Goal: Information Seeking & Learning: Get advice/opinions

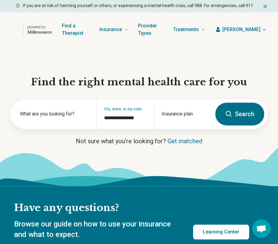
click at [240, 114] on button "Search" at bounding box center [239, 114] width 49 height 23
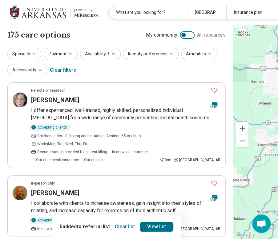
click at [180, 34] on div at bounding box center [187, 34] width 15 height 7
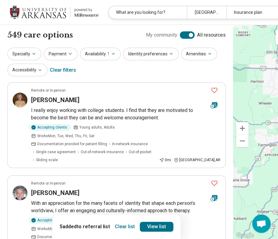
click at [189, 34] on div at bounding box center [191, 35] width 4 height 4
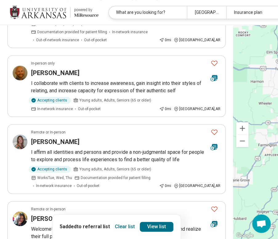
scroll to position [154, 0]
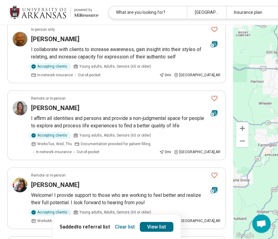
click at [112, 227] on button "Clear list" at bounding box center [124, 227] width 25 height 10
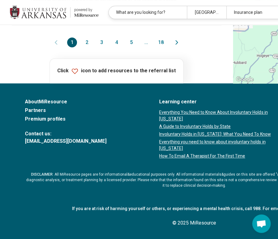
scroll to position [894, 0]
drag, startPoint x: 59, startPoint y: 124, endPoint x: 63, endPoint y: 124, distance: 3.4
click at [67, 47] on div "1 2 3 4 5 ... 18" at bounding box center [116, 43] width 99 height 10
click at [82, 47] on button "2" at bounding box center [87, 43] width 10 height 10
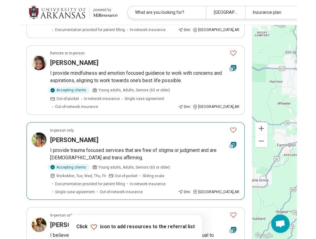
scroll to position [414, 0]
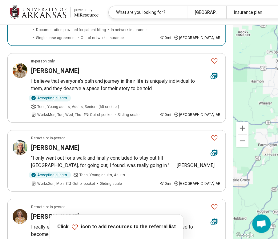
click at [104, 7] on p "I provide trauma focused services that are free of stigma or judgment and are q…" at bounding box center [126, 0] width 190 height 15
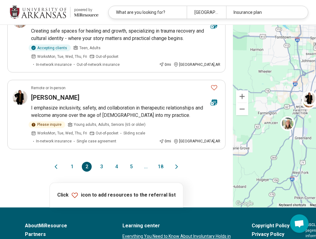
scroll to position [723, 0]
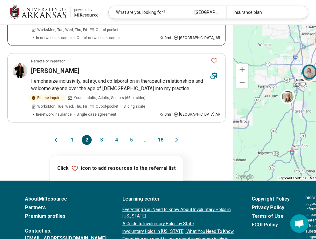
click at [109, 15] on p "Creating safe spaces for healing and growth, specializing in trauma recovery an…" at bounding box center [126, 8] width 190 height 15
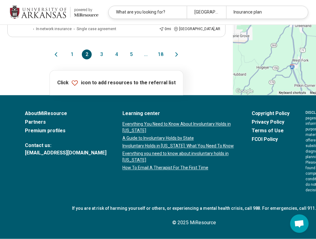
scroll to position [846, 0]
click at [97, 59] on button "3" at bounding box center [102, 55] width 10 height 10
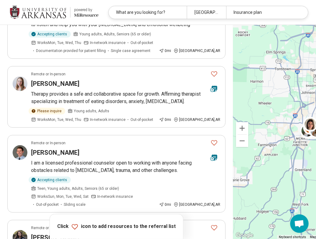
scroll to position [123, 0]
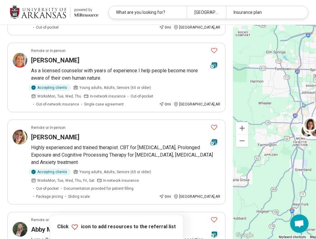
scroll to position [370, 0]
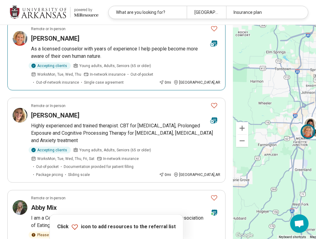
click at [46, 43] on h3 "DeAnna Dunn" at bounding box center [55, 38] width 48 height 9
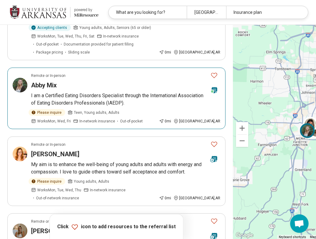
scroll to position [462, 0]
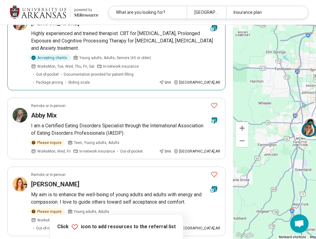
click at [68, 27] on div "Elsbeth Fast" at bounding box center [118, 23] width 175 height 9
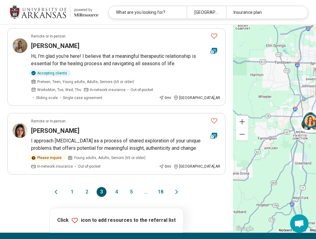
scroll to position [709, 0]
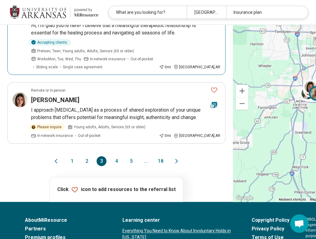
click at [77, 37] on p "Hi, I'm glad you're here! I believe that a meaningful therapeutic relationship …" at bounding box center [126, 29] width 190 height 15
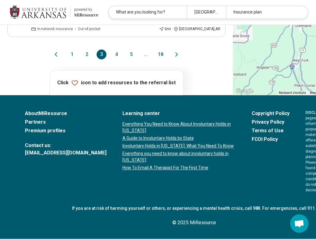
scroll to position [863, 0]
click at [112, 59] on button "4" at bounding box center [117, 55] width 10 height 10
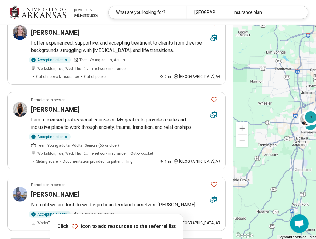
scroll to position [154, 0]
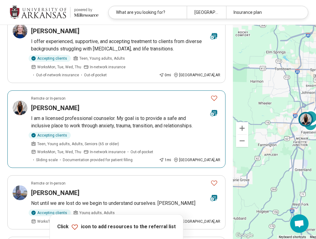
click at [63, 130] on p "I am a licensed professional counselor. My goal is to provide a safe and inclus…" at bounding box center [126, 122] width 190 height 15
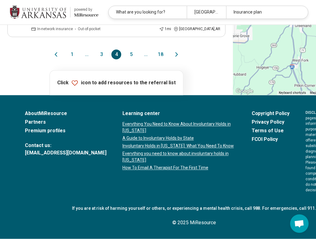
scroll to position [814, 0]
click at [126, 59] on button "5" at bounding box center [131, 55] width 10 height 10
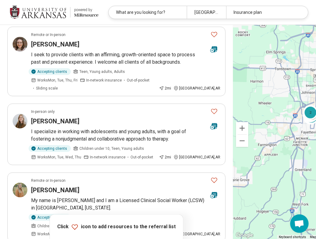
scroll to position [462, 0]
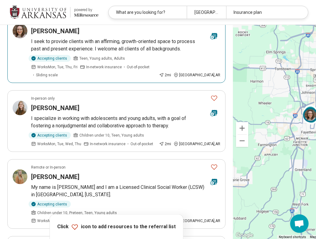
click at [108, 53] on p "I seek to provide clients with an affirming, growth-oriented space to process p…" at bounding box center [126, 45] width 190 height 15
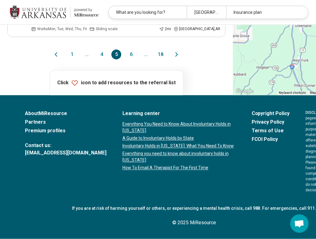
click at [126, 59] on button "6" at bounding box center [131, 55] width 10 height 10
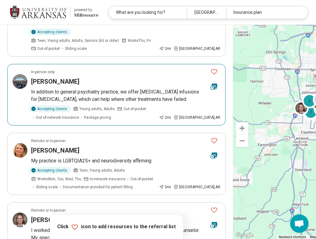
scroll to position [216, 0]
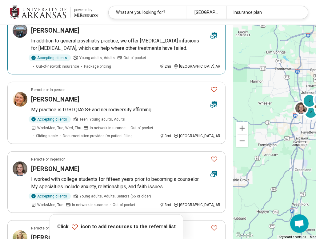
click at [112, 144] on article "Remote or In-person Alyssa Flynn My practice is LGBTQIA2S+ and neurodiversity a…" at bounding box center [116, 113] width 218 height 62
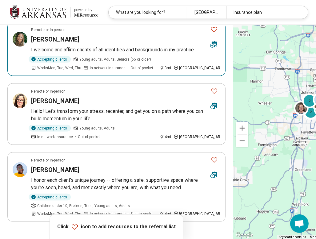
scroll to position [616, 0]
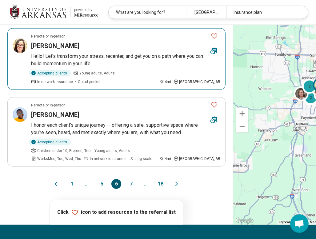
click at [100, 67] on p "Hello! Let's transform your stress, recenter, and get you on a path where you c…" at bounding box center [126, 60] width 190 height 15
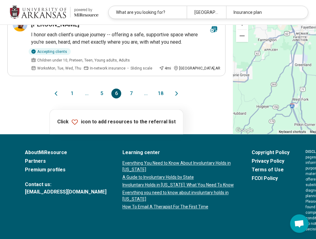
scroll to position [709, 0]
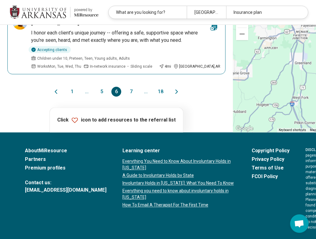
click at [101, 44] on p "I honor each client’s unique journey -- offering a safe, supportive space where…" at bounding box center [126, 36] width 190 height 15
click at [126, 97] on button "7" at bounding box center [131, 92] width 10 height 10
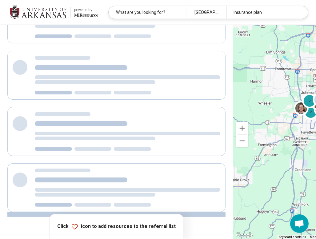
scroll to position [0, 0]
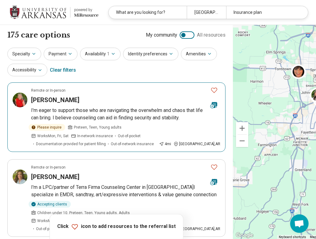
click at [89, 116] on p "I'm eager to support those who are navigating the overwhelm and chaos that life…" at bounding box center [126, 114] width 190 height 15
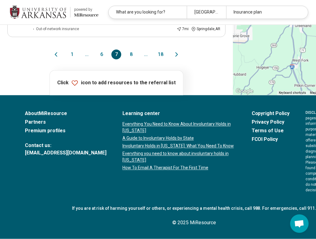
scroll to position [832, 0]
click at [126, 59] on button "8" at bounding box center [131, 55] width 10 height 10
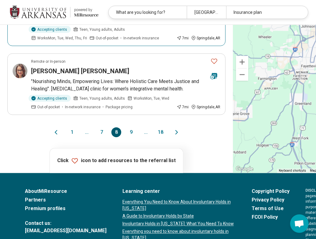
scroll to position [801, 0]
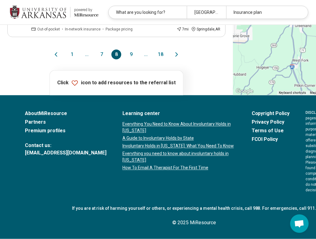
click at [126, 59] on button "9" at bounding box center [131, 55] width 10 height 10
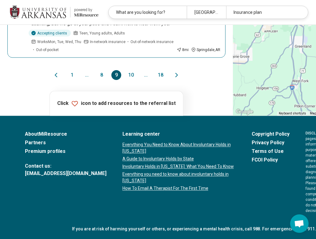
scroll to position [770, 0]
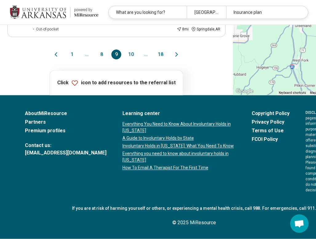
click at [126, 59] on button "10" at bounding box center [131, 55] width 10 height 10
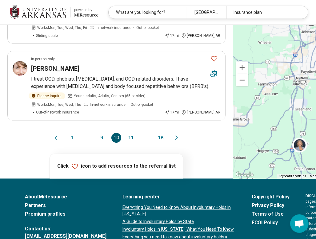
scroll to position [740, 0]
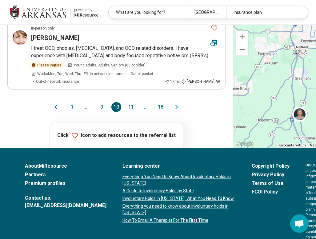
click at [126, 112] on button "11" at bounding box center [131, 107] width 10 height 10
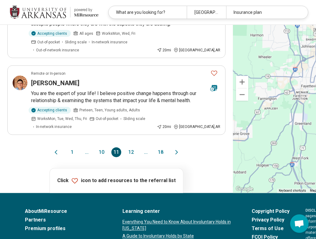
scroll to position [801, 0]
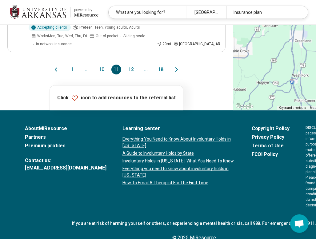
click at [126, 75] on button "12" at bounding box center [131, 70] width 10 height 10
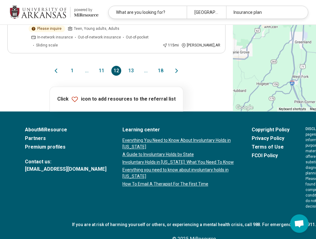
scroll to position [770, 0]
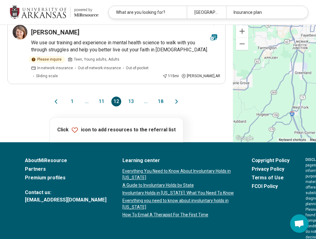
click at [126, 107] on button "13" at bounding box center [131, 102] width 10 height 10
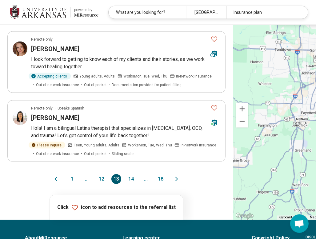
scroll to position [740, 0]
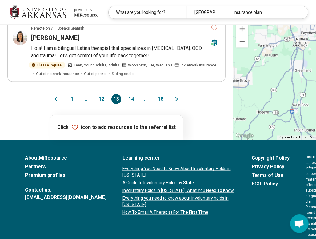
click at [126, 104] on button "14" at bounding box center [131, 99] width 10 height 10
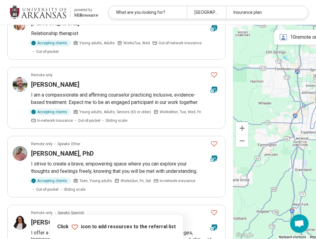
scroll to position [247, 0]
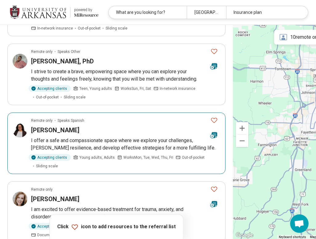
click at [79, 152] on p "I offer a safe and compassionate space where we explore your challenges, foster…" at bounding box center [126, 144] width 190 height 15
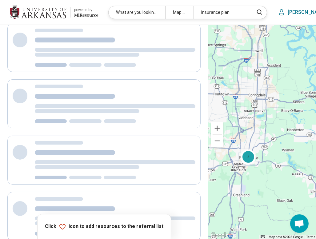
scroll to position [5, 0]
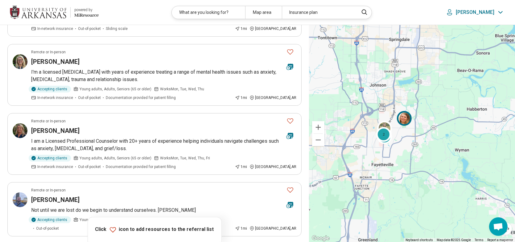
scroll to position [243, 0]
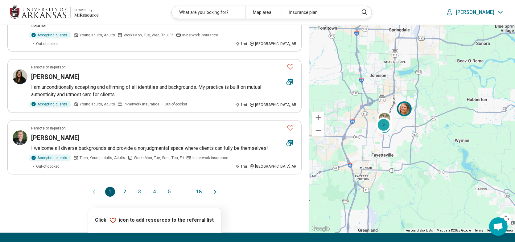
scroll to position [555, 0]
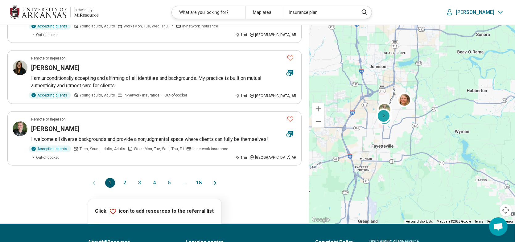
click at [166, 178] on button "5" at bounding box center [169, 183] width 10 height 10
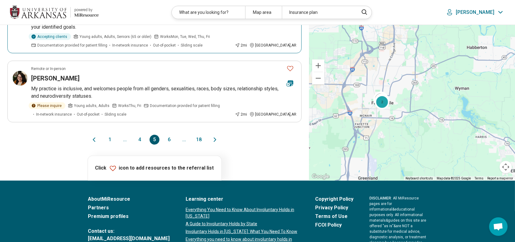
scroll to position [678, 0]
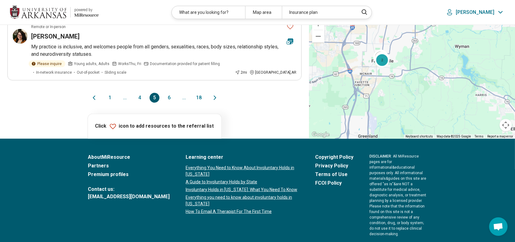
click at [171, 93] on button "6" at bounding box center [169, 98] width 10 height 10
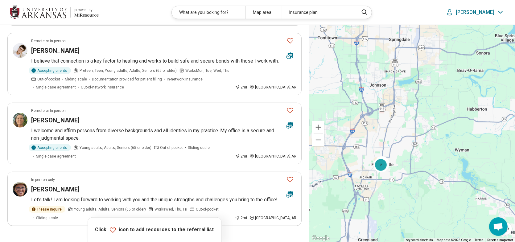
scroll to position [555, 0]
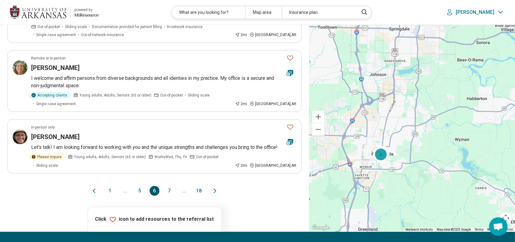
click at [196, 186] on button "18" at bounding box center [199, 191] width 10 height 10
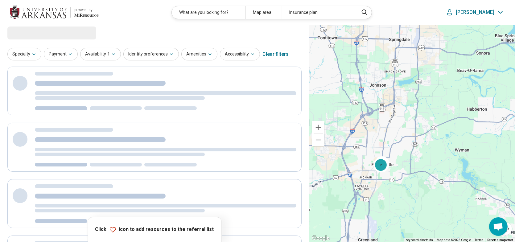
scroll to position [0, 0]
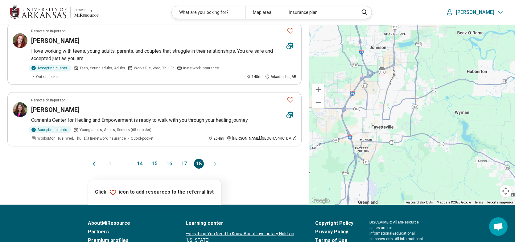
click at [186, 159] on button "17" at bounding box center [184, 164] width 10 height 10
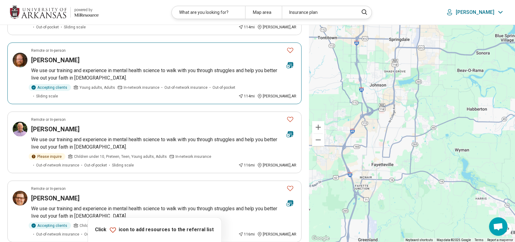
scroll to position [585, 0]
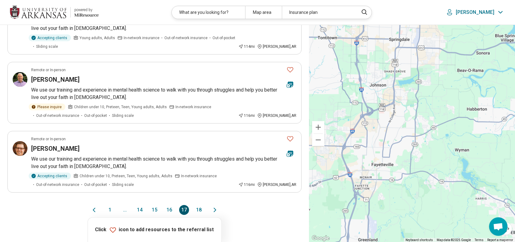
click at [170, 205] on button "16" at bounding box center [169, 210] width 10 height 10
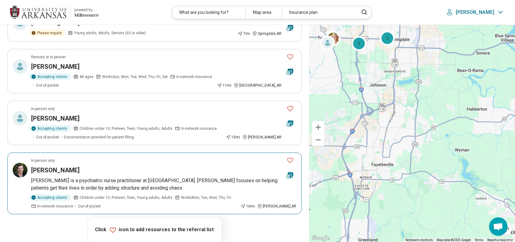
scroll to position [493, 0]
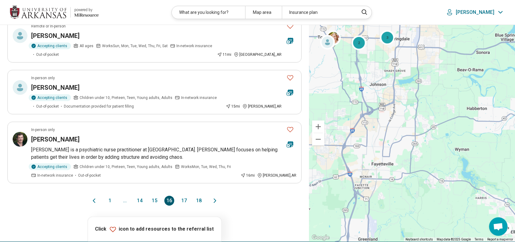
click at [153, 196] on button "15" at bounding box center [154, 201] width 10 height 10
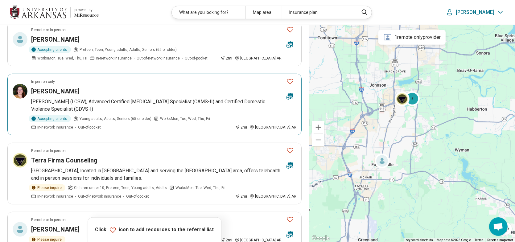
scroll to position [431, 0]
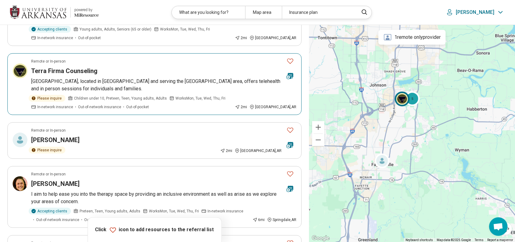
click at [77, 84] on p "Terra Firma Counseling Center, located in Fayetteville and serving the NW AR ar…" at bounding box center [163, 85] width 265 height 15
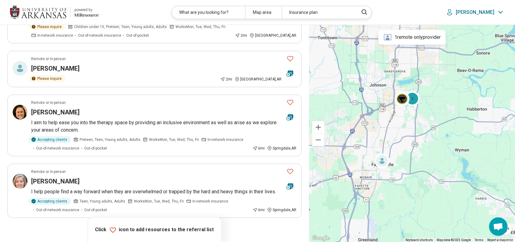
scroll to position [658, 0]
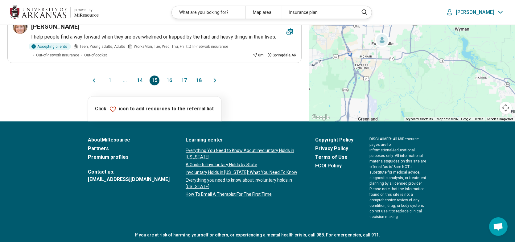
click at [137, 82] on button "14" at bounding box center [140, 80] width 10 height 10
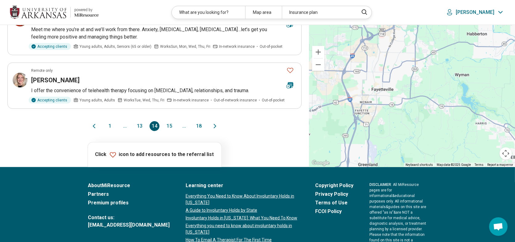
scroll to position [616, 0]
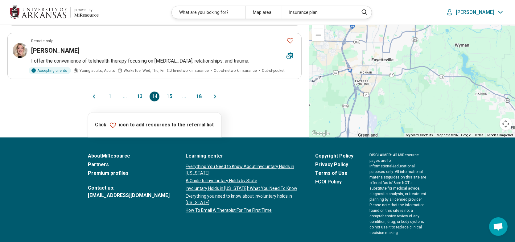
click at [143, 92] on button "13" at bounding box center [140, 97] width 10 height 10
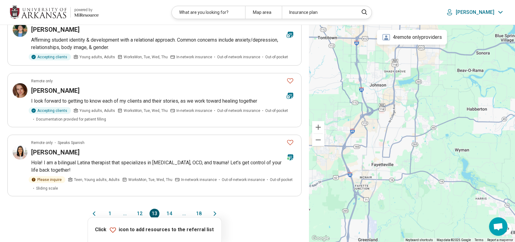
scroll to position [555, 0]
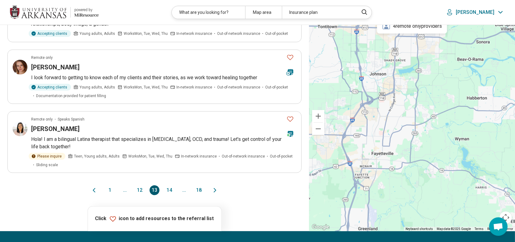
click at [137, 187] on button "12" at bounding box center [140, 190] width 10 height 10
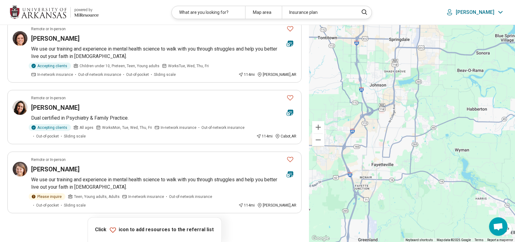
scroll to position [585, 0]
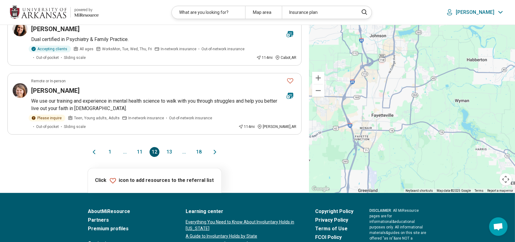
click at [140, 150] on button "11" at bounding box center [140, 152] width 10 height 10
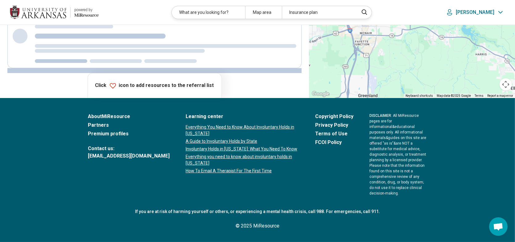
scroll to position [0, 0]
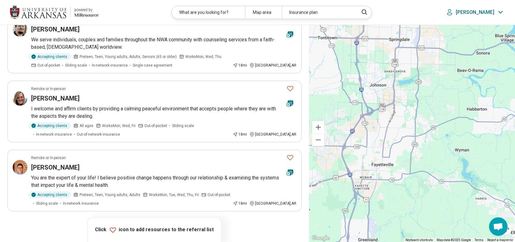
scroll to position [555, 0]
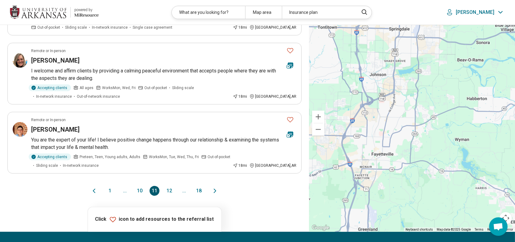
click at [137, 186] on button "10" at bounding box center [140, 191] width 10 height 10
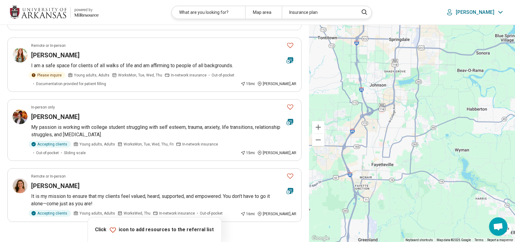
scroll to position [493, 0]
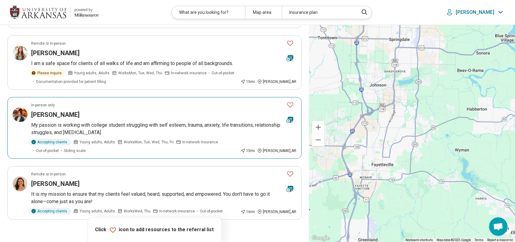
click at [80, 121] on p "My passion is working with college student struggling with self esteem, trauma,…" at bounding box center [163, 128] width 265 height 15
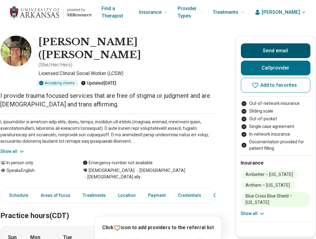
click at [278, 52] on button "Send email" at bounding box center [276, 50] width 70 height 15
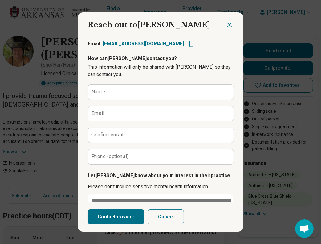
click at [187, 43] on icon "Copy email" at bounding box center [190, 43] width 7 height 7
type textarea "*"
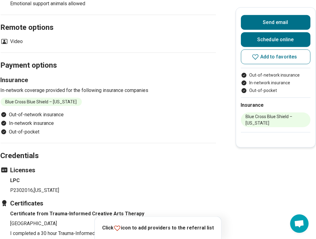
scroll to position [555, 0]
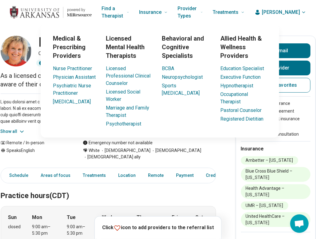
click at [288, 52] on div "Medical & Prescribing Providers Nurse Practitioner Physician Assistant Psychiat…" at bounding box center [160, 80] width 313 height 113
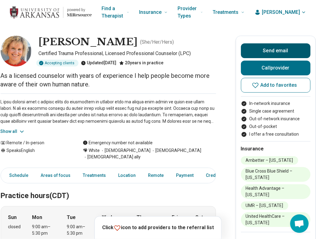
click at [280, 53] on button "Send email" at bounding box center [276, 50] width 70 height 15
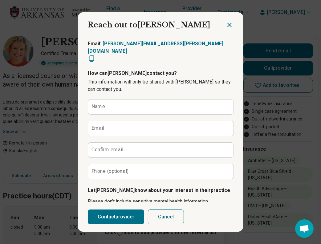
click at [94, 55] on icon "Copy email" at bounding box center [91, 58] width 5 height 6
type textarea "*"
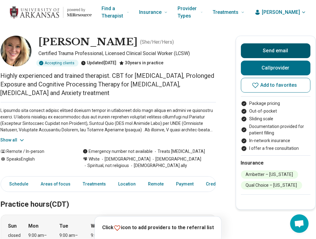
click at [270, 48] on button "Send email" at bounding box center [276, 50] width 70 height 15
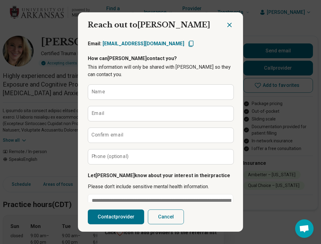
click at [187, 45] on icon "Copy email" at bounding box center [190, 43] width 7 height 7
type textarea "*"
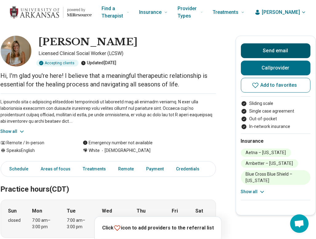
click at [263, 52] on button "Send email" at bounding box center [276, 50] width 70 height 15
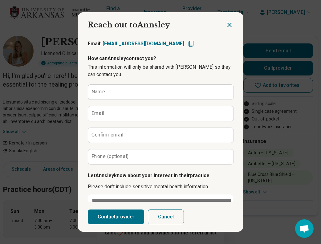
click at [187, 40] on icon "Copy email" at bounding box center [190, 43] width 7 height 7
type textarea "*"
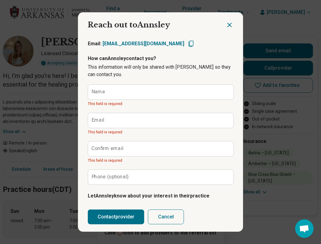
click at [228, 27] on icon "Close dialog" at bounding box center [229, 24] width 7 height 7
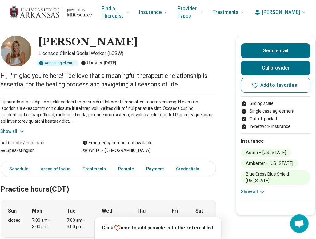
click at [176, 60] on div "Accepting clients Updated [DATE]" at bounding box center [127, 63] width 177 height 7
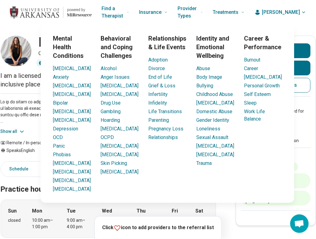
click at [200, 37] on h3 "Identity and Emotional Wellbeing" at bounding box center [216, 47] width 38 height 26
click at [284, 51] on button "Send email" at bounding box center [276, 50] width 70 height 15
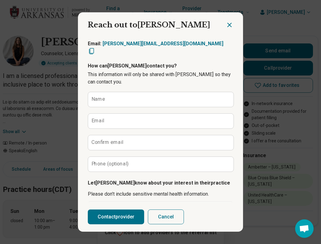
click at [95, 47] on icon "Copy email" at bounding box center [91, 50] width 7 height 7
type textarea "*"
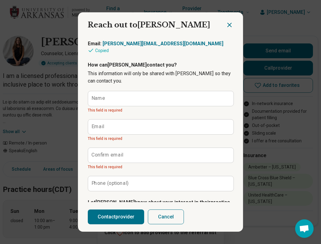
click at [226, 24] on icon "Close dialog" at bounding box center [229, 24] width 7 height 7
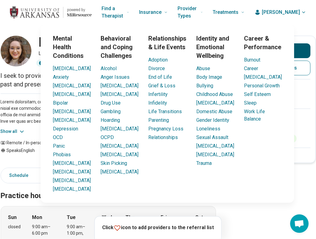
click at [304, 48] on button "Send email" at bounding box center [276, 50] width 70 height 15
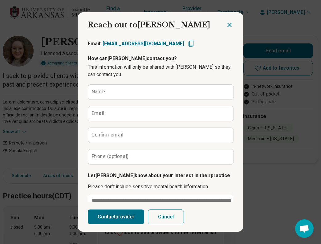
click at [226, 22] on icon "Close dialog" at bounding box center [229, 24] width 7 height 7
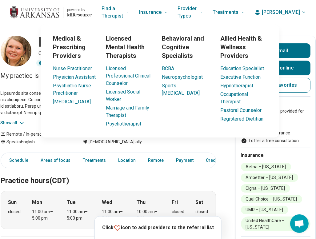
click at [304, 51] on div "Medical & Prescribing Providers Nurse Practitioner Physician Assistant Psychiat…" at bounding box center [160, 80] width 313 height 113
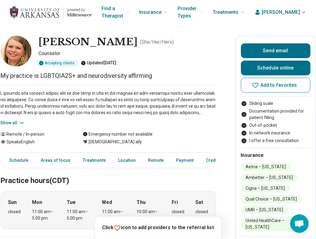
click at [280, 38] on div "Send email Schedule online Add to favorites Sliding scale Documentation provide…" at bounding box center [276, 144] width 80 height 216
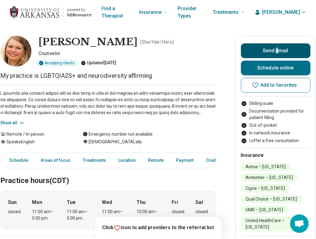
click at [288, 55] on button "Send email" at bounding box center [276, 50] width 70 height 15
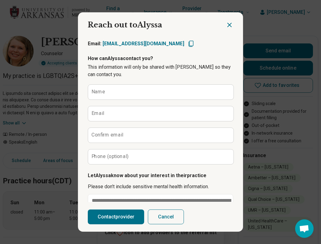
click at [187, 41] on icon "Copy email" at bounding box center [190, 43] width 7 height 7
type textarea "*"
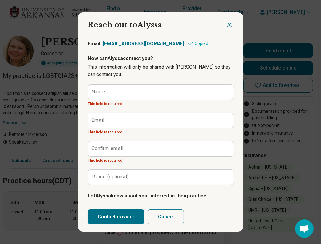
click at [226, 26] on icon "Close dialog" at bounding box center [229, 24] width 7 height 7
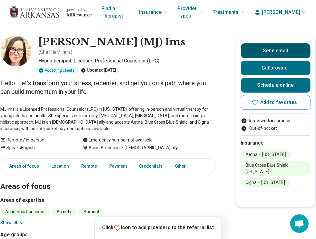
click at [290, 47] on button "Send email" at bounding box center [276, 50] width 70 height 15
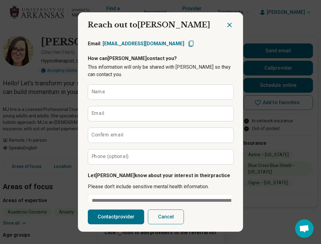
click at [187, 44] on icon "Copy email" at bounding box center [190, 43] width 7 height 7
type textarea "*"
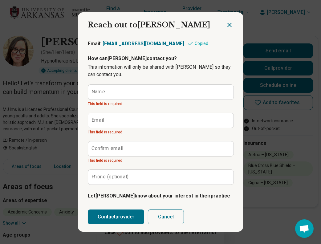
click at [226, 25] on icon "Close dialog" at bounding box center [229, 24] width 7 height 7
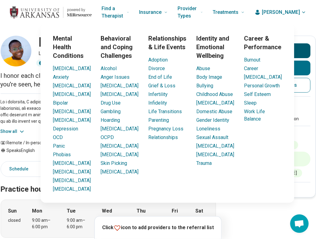
click at [301, 53] on button "Send email" at bounding box center [276, 50] width 70 height 15
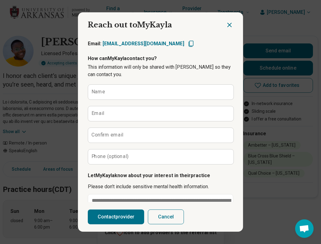
click at [187, 43] on icon "Copy email" at bounding box center [190, 43] width 7 height 7
type textarea "*"
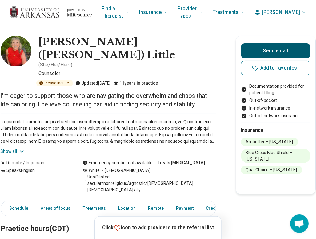
click at [274, 54] on button "Send email" at bounding box center [276, 50] width 70 height 15
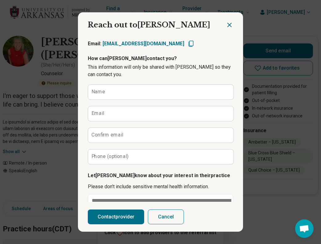
click at [187, 47] on icon "Copy email" at bounding box center [190, 43] width 7 height 7
type textarea "*"
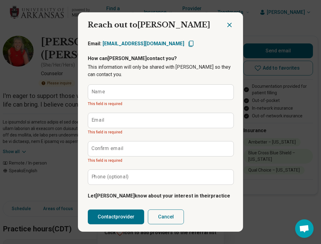
click at [228, 24] on icon "Close dialog" at bounding box center [230, 25] width 4 height 4
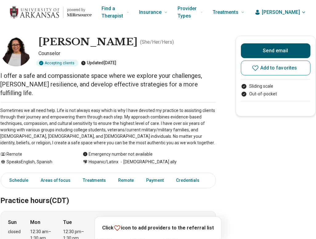
click at [272, 47] on button "Send email" at bounding box center [276, 50] width 70 height 15
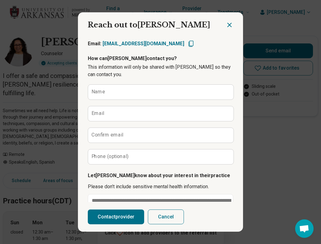
click at [187, 46] on icon "Copy email" at bounding box center [190, 43] width 7 height 7
type textarea "*"
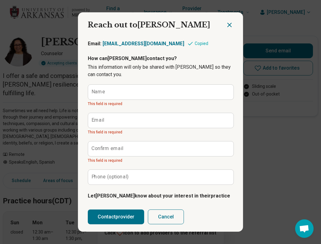
click at [226, 25] on icon "Close dialog" at bounding box center [229, 24] width 7 height 7
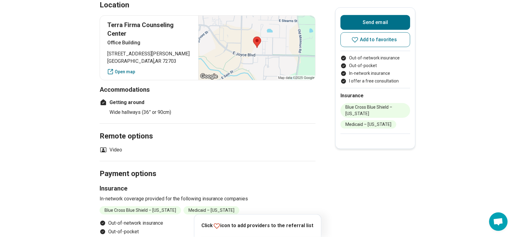
scroll to position [585, 0]
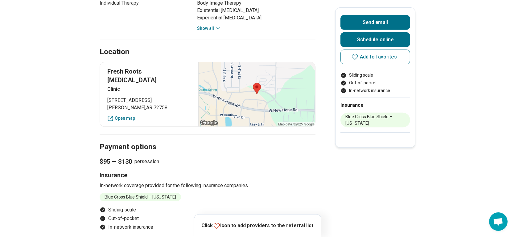
scroll to position [370, 0]
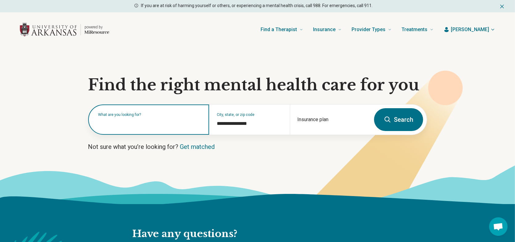
click at [173, 125] on input "text" at bounding box center [150, 122] width 104 height 7
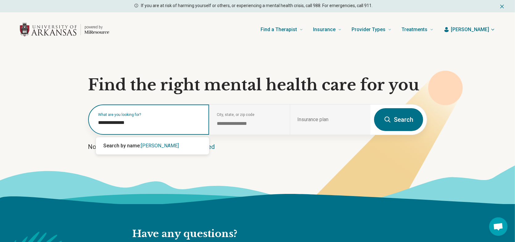
type input "**********"
click at [154, 143] on span "mindy wilkerson" at bounding box center [160, 146] width 38 height 6
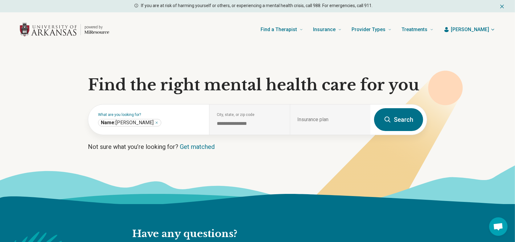
click at [401, 124] on button "Search" at bounding box center [398, 119] width 49 height 23
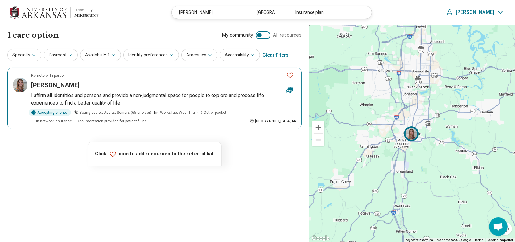
click at [150, 92] on p "I affirm all identities and persons and provide a non-judgmental space for peop…" at bounding box center [163, 99] width 265 height 15
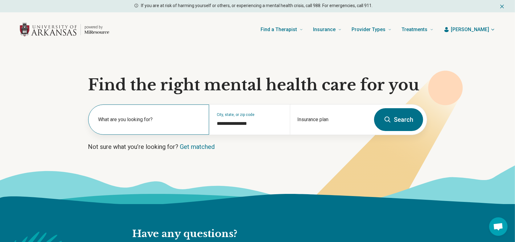
click at [167, 120] on label "What are you looking for?" at bounding box center [150, 119] width 104 height 7
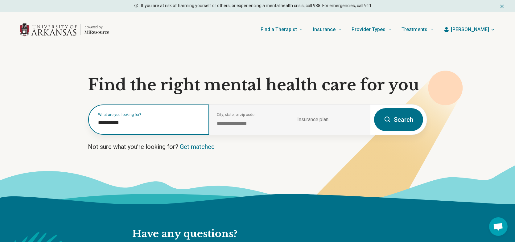
type input "**********"
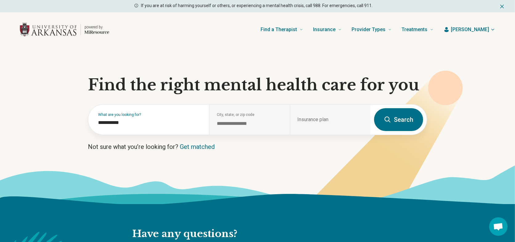
click at [393, 115] on button "Search" at bounding box center [398, 119] width 49 height 23
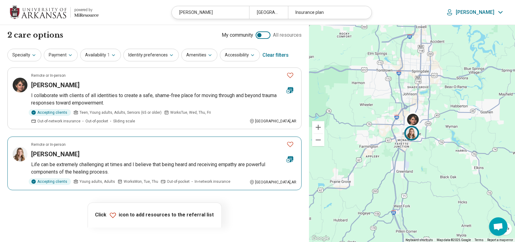
click at [139, 154] on div "Molly Himes" at bounding box center [156, 154] width 250 height 9
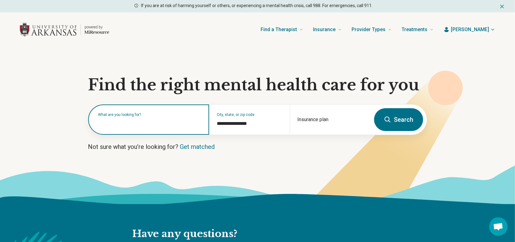
click at [133, 123] on input "text" at bounding box center [150, 122] width 104 height 7
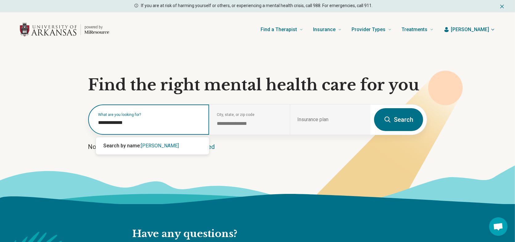
type input "**********"
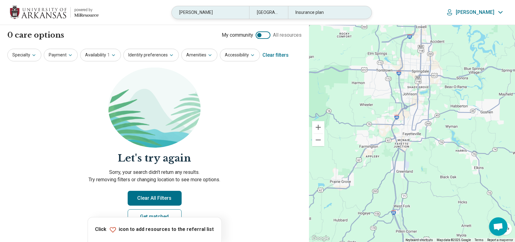
click at [229, 11] on div "analisa chavez" at bounding box center [210, 12] width 77 height 13
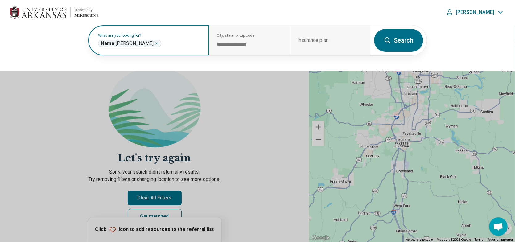
click at [155, 43] on icon "Remove" at bounding box center [157, 44] width 4 height 4
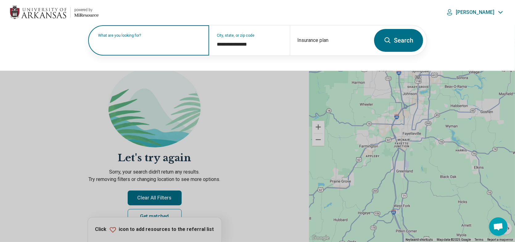
click at [153, 37] on label "What are you looking for?" at bounding box center [150, 36] width 104 height 4
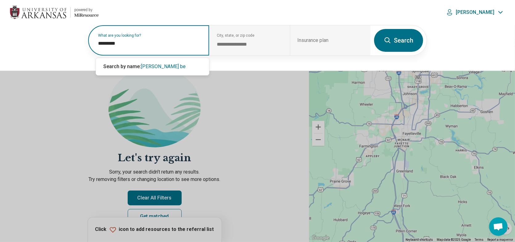
type input "**********"
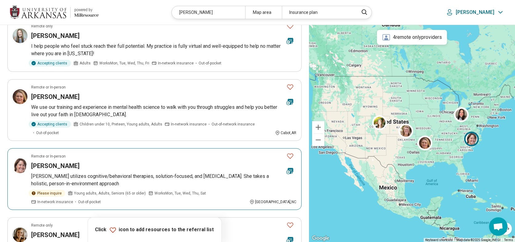
scroll to position [308, 0]
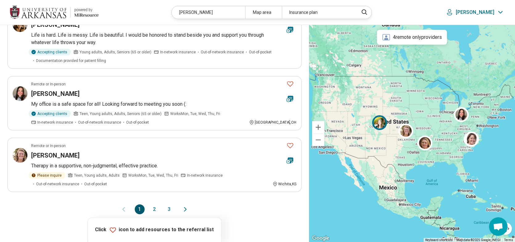
scroll to position [585, 0]
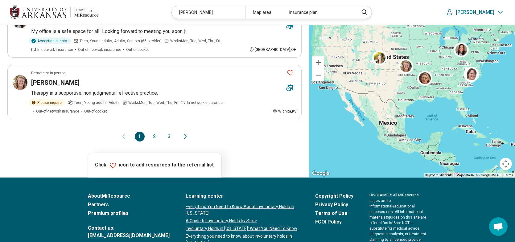
click at [155, 133] on button "2" at bounding box center [154, 137] width 10 height 10
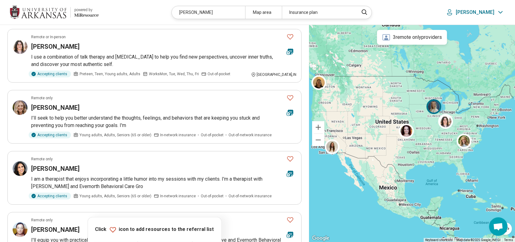
scroll to position [0, 0]
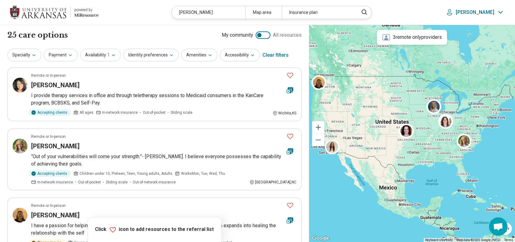
click at [261, 38] on div at bounding box center [262, 34] width 15 height 7
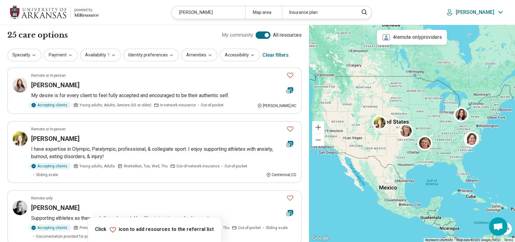
click at [261, 35] on div at bounding box center [262, 34] width 15 height 7
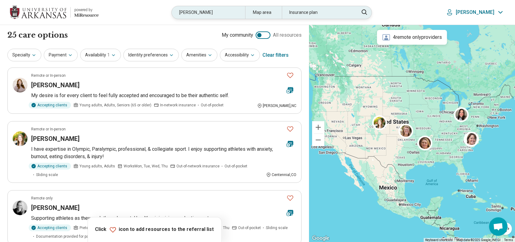
click at [209, 14] on div "brooke bell" at bounding box center [208, 12] width 73 height 13
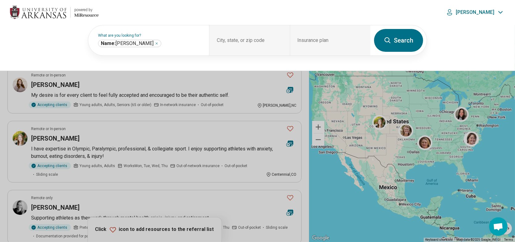
click at [209, 14] on header "powered by Miresource logo brooke bell Map area Insurance plan Aubrey" at bounding box center [257, 12] width 515 height 25
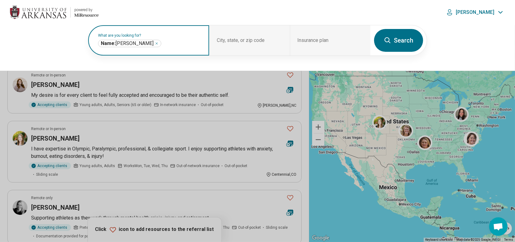
click at [146, 46] on div "**********" at bounding box center [129, 43] width 63 height 7
click at [144, 46] on div "**********" at bounding box center [129, 43] width 63 height 7
click at [155, 44] on icon "Remove" at bounding box center [157, 44] width 4 height 4
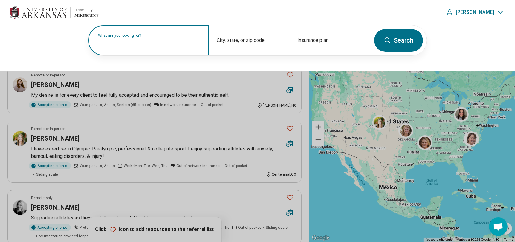
click at [143, 37] on label "What are you looking for?" at bounding box center [150, 36] width 104 height 4
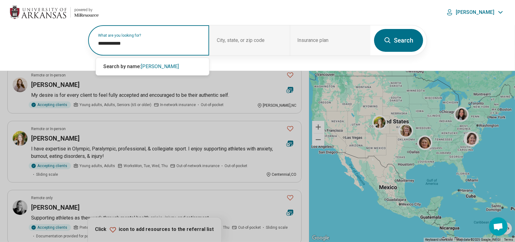
type input "**********"
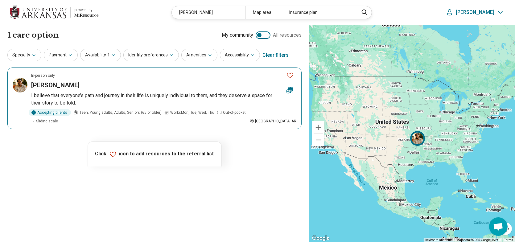
click at [157, 91] on article "In-person only Allen Rockett I believe that everyone’s path and journey in thei…" at bounding box center [154, 98] width 294 height 62
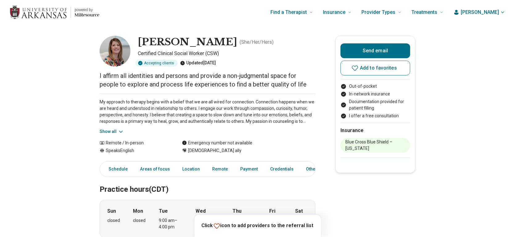
drag, startPoint x: 494, startPoint y: 76, endPoint x: 446, endPoint y: 56, distance: 52.2
click at [398, 51] on button "Send email" at bounding box center [375, 50] width 70 height 15
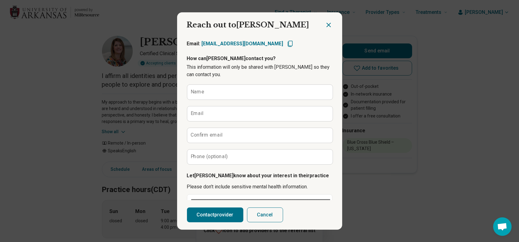
click at [287, 42] on icon "Copy email" at bounding box center [290, 43] width 7 height 7
type textarea "*"
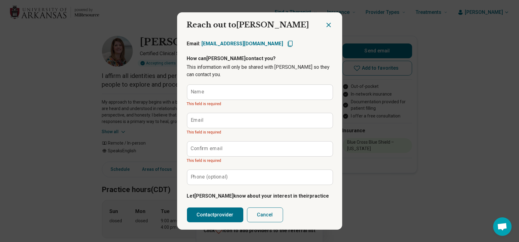
drag, startPoint x: 92, startPoint y: 98, endPoint x: 89, endPoint y: 88, distance: 10.6
click at [92, 98] on div "Reach out to MINDY Send email Reach out to MINDY Email: mindywilkersonlcsw@gmai…" at bounding box center [259, 121] width 519 height 242
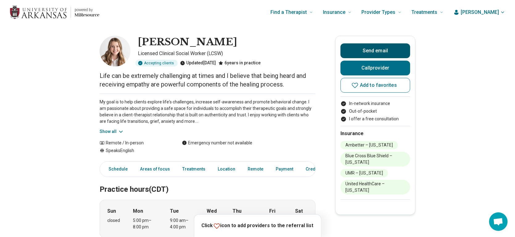
click at [365, 50] on button "Send email" at bounding box center [375, 50] width 70 height 15
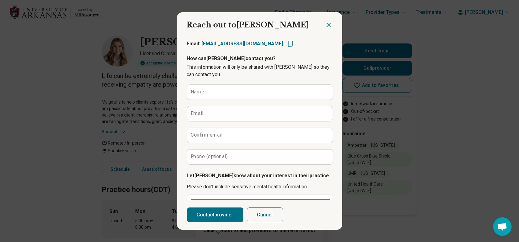
click at [287, 42] on icon "Copy email" at bounding box center [290, 43] width 7 height 7
type textarea "*"
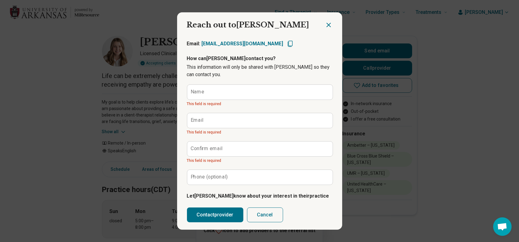
drag, startPoint x: 186, startPoint y: 24, endPoint x: 113, endPoint y: 4, distance: 75.7
click at [187, 24] on span "Reach out to [PERSON_NAME]" at bounding box center [248, 24] width 122 height 9
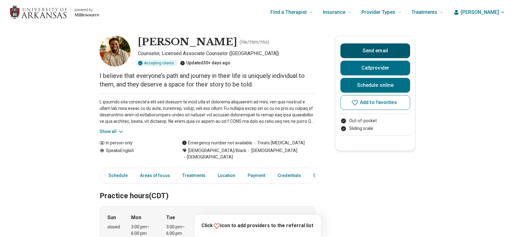
click at [373, 49] on button "Send email" at bounding box center [375, 50] width 70 height 15
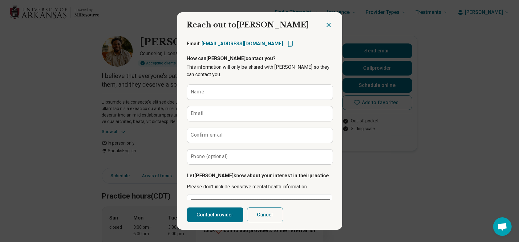
click at [325, 24] on icon "Close dialog" at bounding box center [328, 24] width 7 height 7
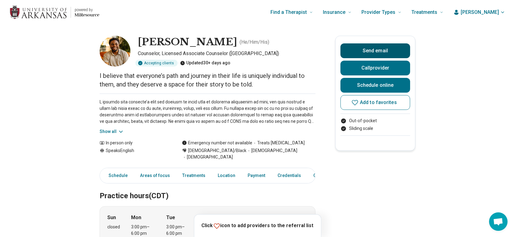
click at [365, 51] on button "Send email" at bounding box center [375, 50] width 70 height 15
type textarea "*"
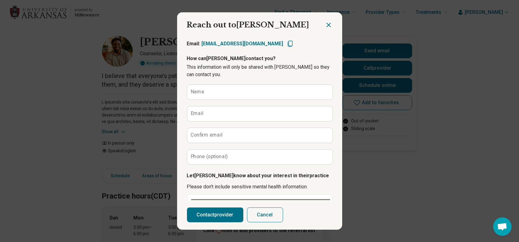
click at [328, 26] on icon "Close dialog" at bounding box center [329, 25] width 4 height 4
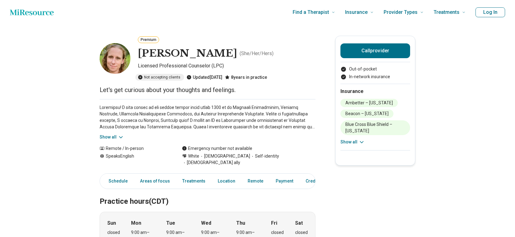
click at [174, 77] on div "Not accepting clients" at bounding box center [159, 77] width 49 height 7
click at [220, 86] on p "Let's get curious about your thoughts and feelings." at bounding box center [208, 90] width 216 height 9
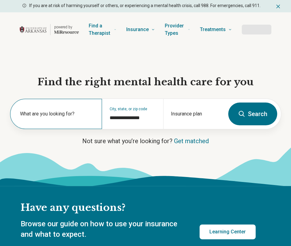
type input "**********"
drag, startPoint x: 80, startPoint y: 115, endPoint x: 78, endPoint y: 112, distance: 3.3
click at [79, 115] on label "What are you looking for?" at bounding box center [57, 113] width 75 height 7
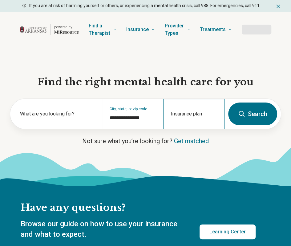
click at [200, 113] on div "Insurance plan" at bounding box center [193, 114] width 61 height 30
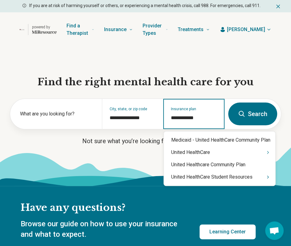
type input "**********"
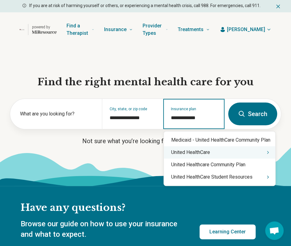
click at [209, 152] on div "United HealthCare" at bounding box center [220, 152] width 112 height 12
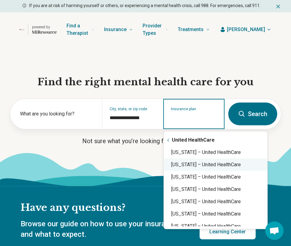
click at [266, 163] on div "[US_STATE] – United HealthCare" at bounding box center [216, 165] width 104 height 12
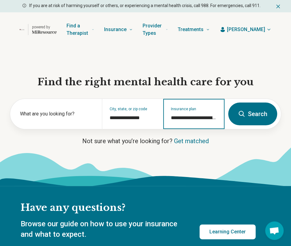
type input "**********"
click at [257, 104] on button "Search" at bounding box center [252, 114] width 49 height 23
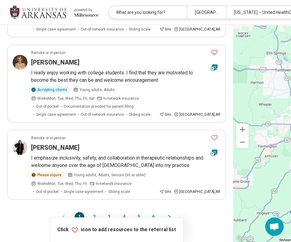
scroll to position [647, 0]
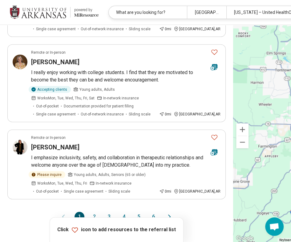
click at [89, 211] on button "2" at bounding box center [94, 216] width 10 height 10
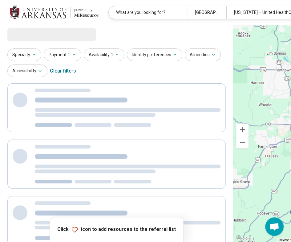
scroll to position [0, 0]
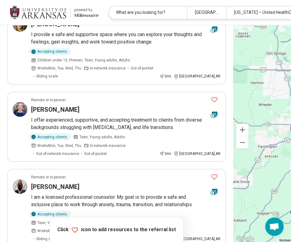
scroll to position [524, 0]
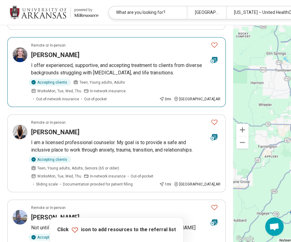
click at [102, 69] on p "I offer experienced, supportive, and accepting treatment to clients from divers…" at bounding box center [126, 68] width 190 height 15
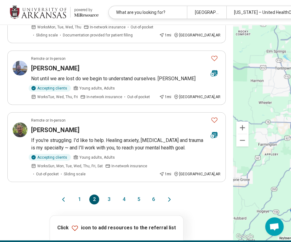
scroll to position [709, 0]
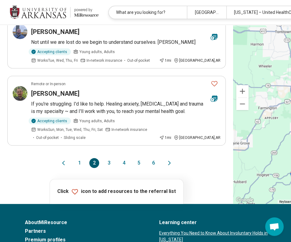
click at [104, 166] on button "3" at bounding box center [109, 163] width 10 height 10
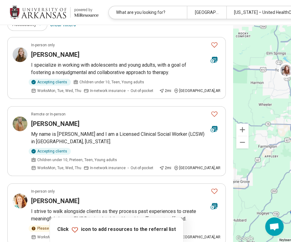
scroll to position [62, 0]
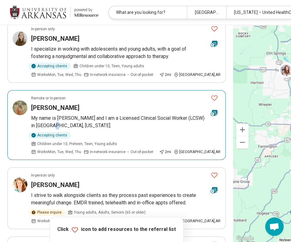
click at [66, 123] on p "My name is [PERSON_NAME] and I am a Licensed Clinical Social Worker (LCSW) in […" at bounding box center [126, 121] width 190 height 15
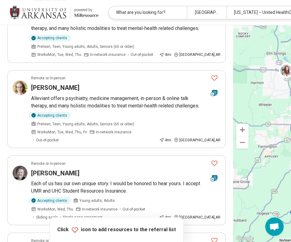
scroll to position [462, 0]
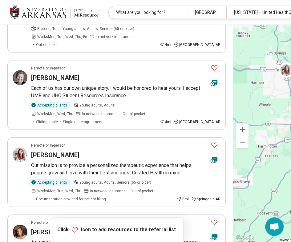
scroll to position [616, 0]
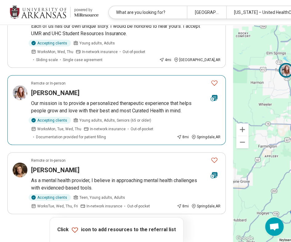
click at [72, 100] on p "Our mission is to provide a personalized therapeutic experience that helps peop…" at bounding box center [126, 107] width 190 height 15
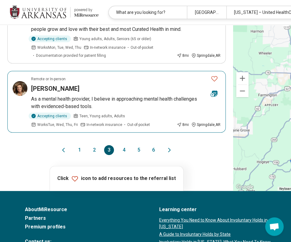
scroll to position [709, 0]
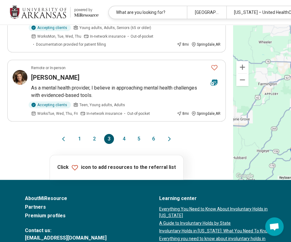
click at [119, 134] on button "4" at bounding box center [124, 139] width 10 height 10
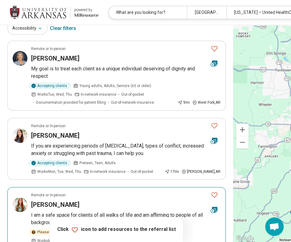
scroll to position [185, 0]
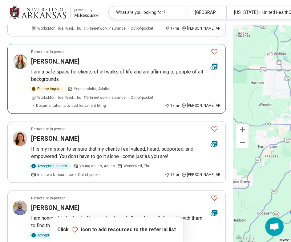
click at [50, 71] on p "I am a safe space for clients of all walks of life and am affirming to people o…" at bounding box center [126, 75] width 190 height 15
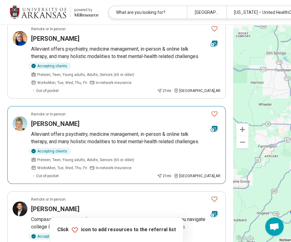
scroll to position [740, 0]
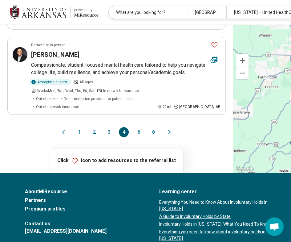
click at [134, 137] on button "5" at bounding box center [139, 132] width 10 height 10
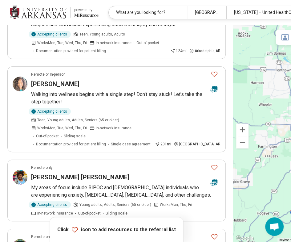
scroll to position [0, 0]
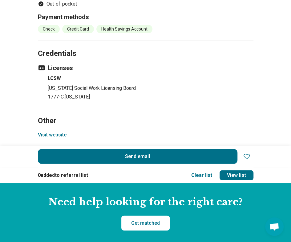
scroll to position [616, 0]
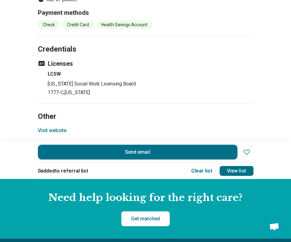
click at [49, 134] on button "Visit website" at bounding box center [52, 130] width 29 height 7
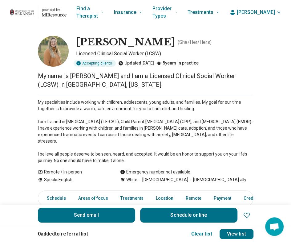
click at [53, 59] on img at bounding box center [53, 51] width 31 height 31
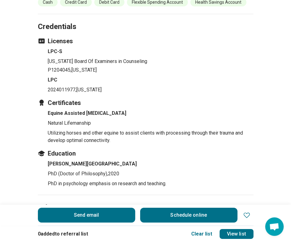
scroll to position [863, 0]
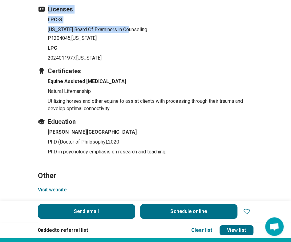
drag, startPoint x: 129, startPoint y: 8, endPoint x: 135, endPoint y: 25, distance: 17.2
click at [134, 24] on div "Licenses LPC-S [US_STATE] Board Of Examiners in Counseling P1204045 , [US_STATE…" at bounding box center [146, 33] width 216 height 57
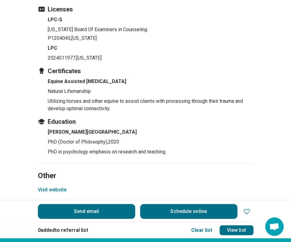
click at [147, 54] on p "2024011977 , [US_STATE]" at bounding box center [151, 57] width 206 height 7
click at [56, 186] on button "Visit website" at bounding box center [52, 189] width 29 height 7
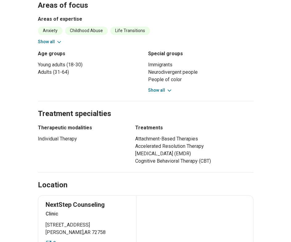
scroll to position [370, 0]
